Goal: Information Seeking & Learning: Learn about a topic

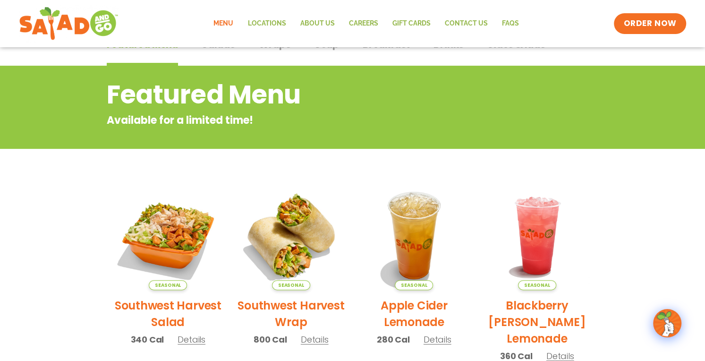
scroll to position [71, 0]
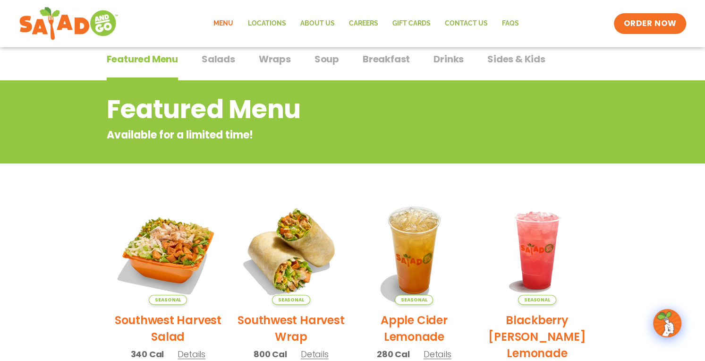
click at [212, 58] on span "Salads" at bounding box center [219, 59] width 34 height 14
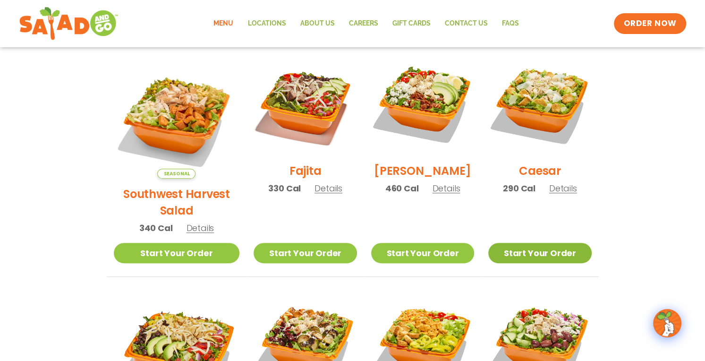
scroll to position [260, 0]
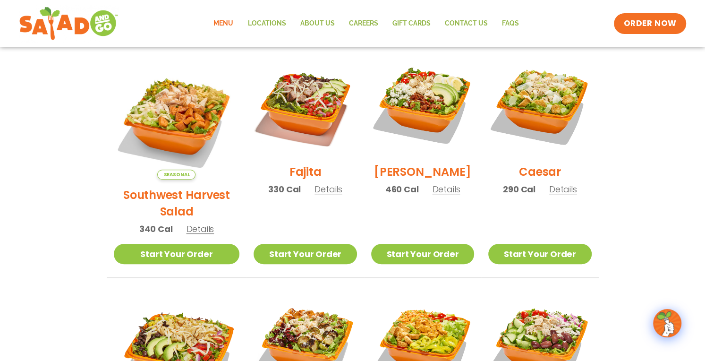
click at [289, 174] on h2 "Fajita" at bounding box center [305, 171] width 32 height 17
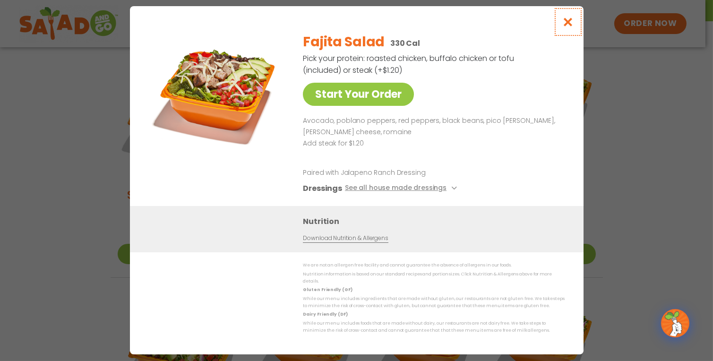
click at [567, 24] on icon "Close modal" at bounding box center [567, 22] width 12 height 10
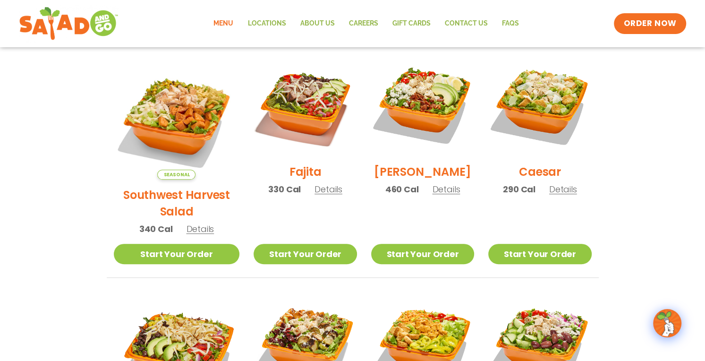
click at [416, 178] on h2 "[PERSON_NAME]" at bounding box center [422, 171] width 97 height 17
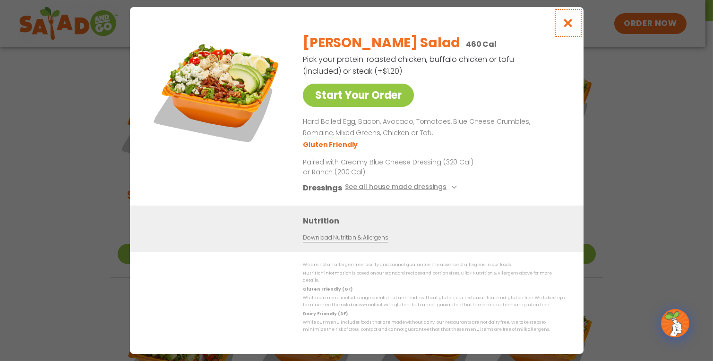
click at [569, 28] on icon "Close modal" at bounding box center [567, 23] width 12 height 10
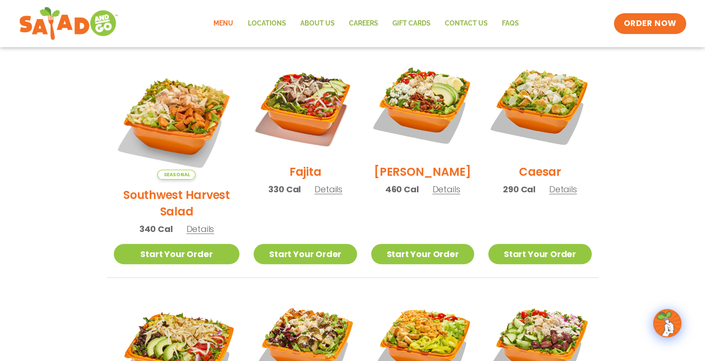
click at [172, 187] on h2 "Southwest Harvest Salad" at bounding box center [177, 203] width 126 height 33
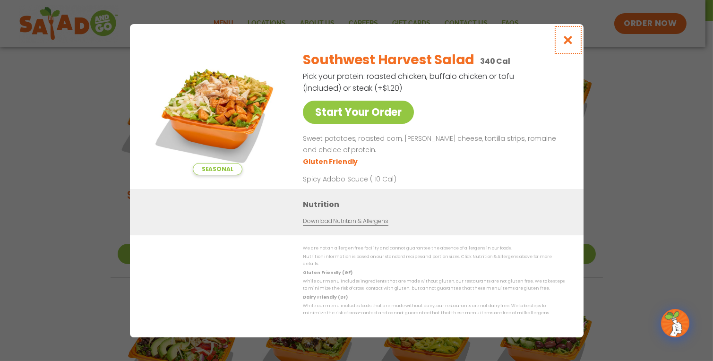
click at [571, 42] on icon "Close modal" at bounding box center [567, 40] width 12 height 10
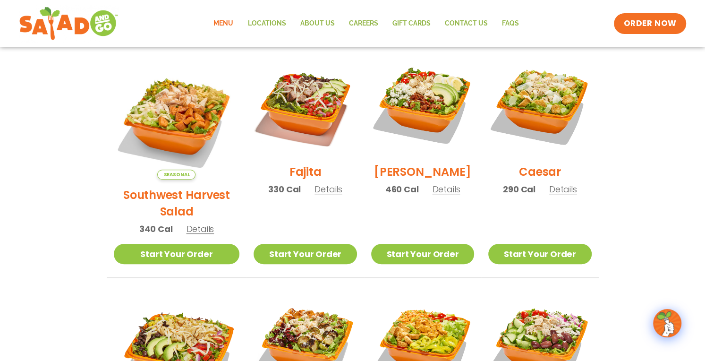
click at [536, 176] on h2 "Caesar" at bounding box center [540, 171] width 42 height 17
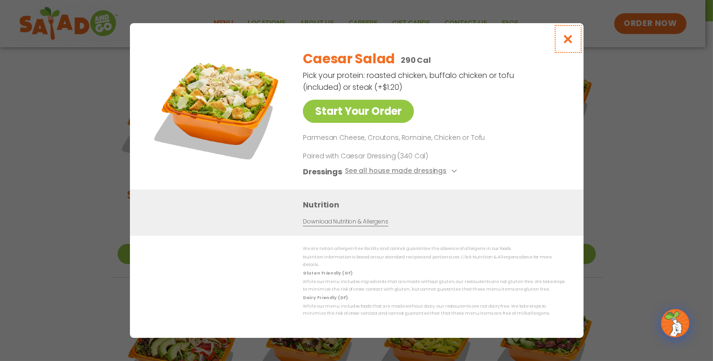
click at [563, 39] on icon "Close modal" at bounding box center [567, 39] width 12 height 10
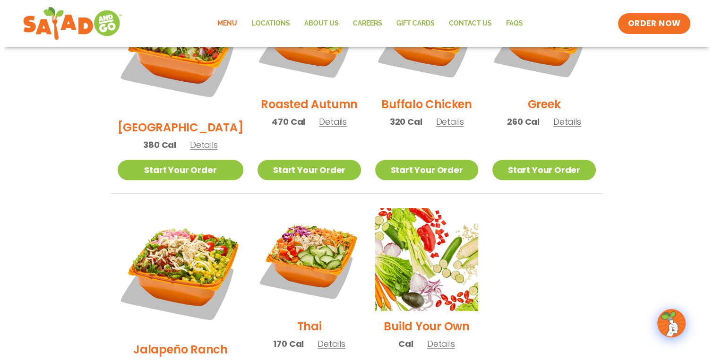
scroll to position [575, 0]
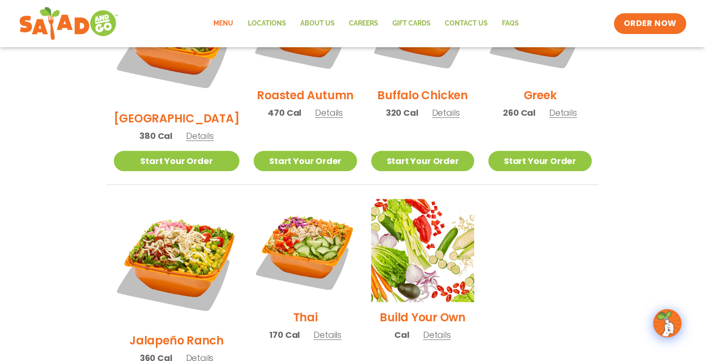
click at [293, 309] on h2 "Thai" at bounding box center [305, 317] width 25 height 17
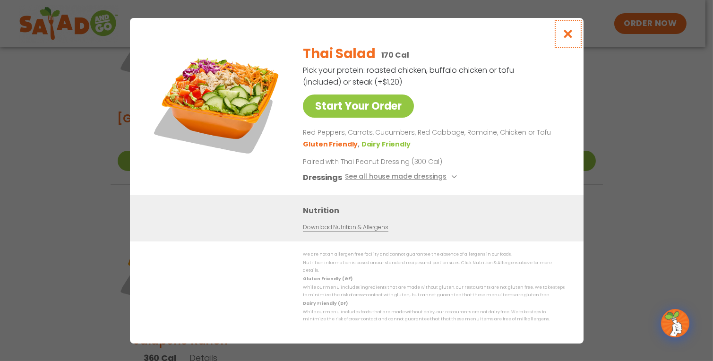
click at [570, 34] on icon "Close modal" at bounding box center [567, 34] width 12 height 10
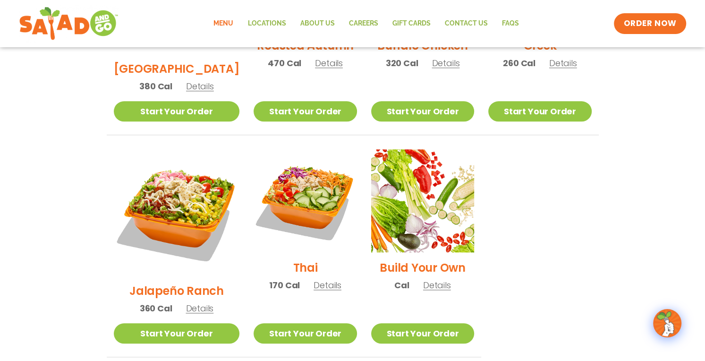
scroll to position [632, 0]
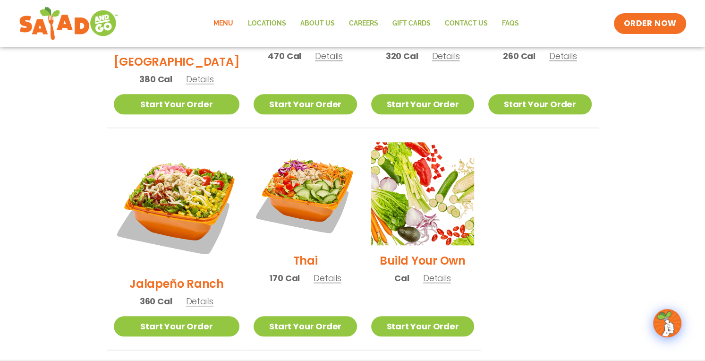
click at [153, 275] on h2 "Jalapeño Ranch" at bounding box center [176, 283] width 94 height 17
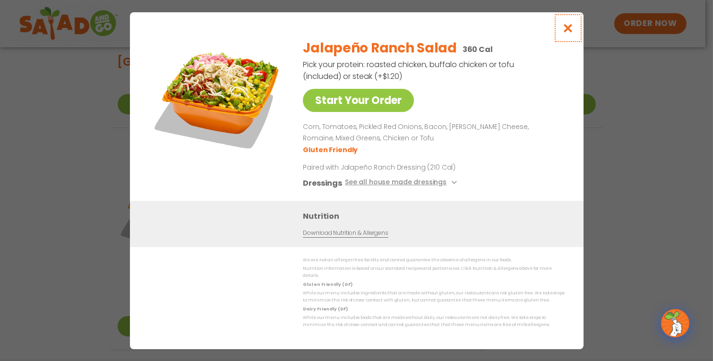
click at [566, 32] on icon "Close modal" at bounding box center [567, 28] width 12 height 10
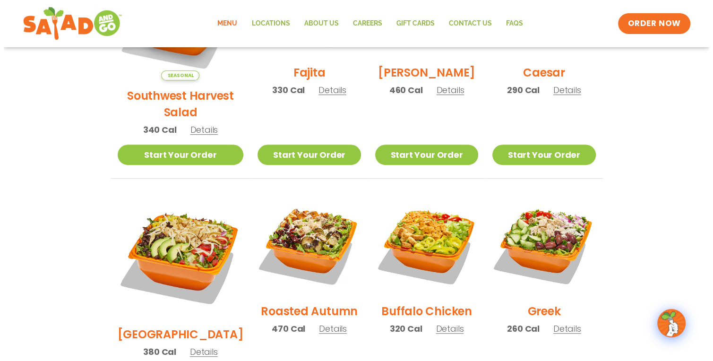
scroll to position [380, 0]
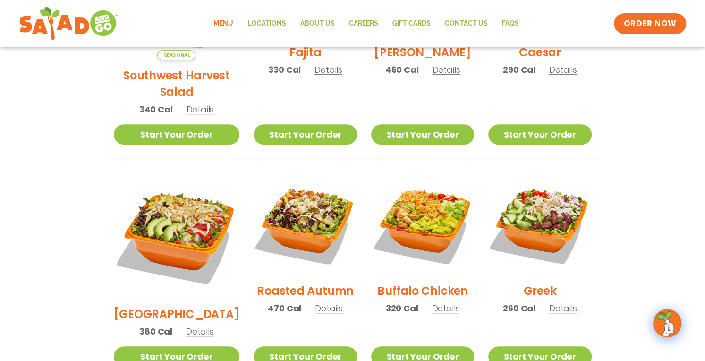
click at [282, 282] on h2 "Roasted Autumn" at bounding box center [305, 290] width 97 height 17
